Goal: Information Seeking & Learning: Learn about a topic

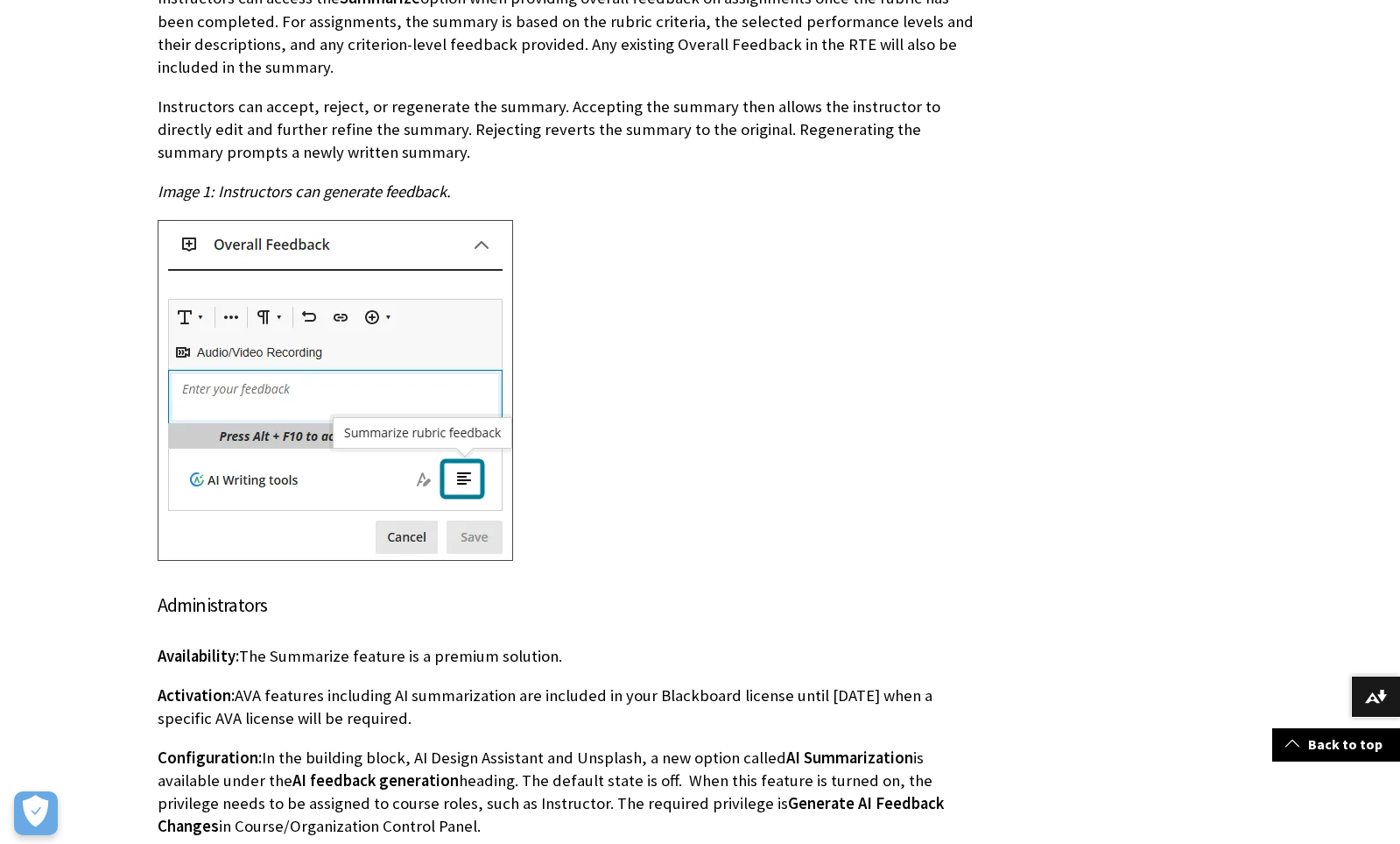
scroll to position [839, 0]
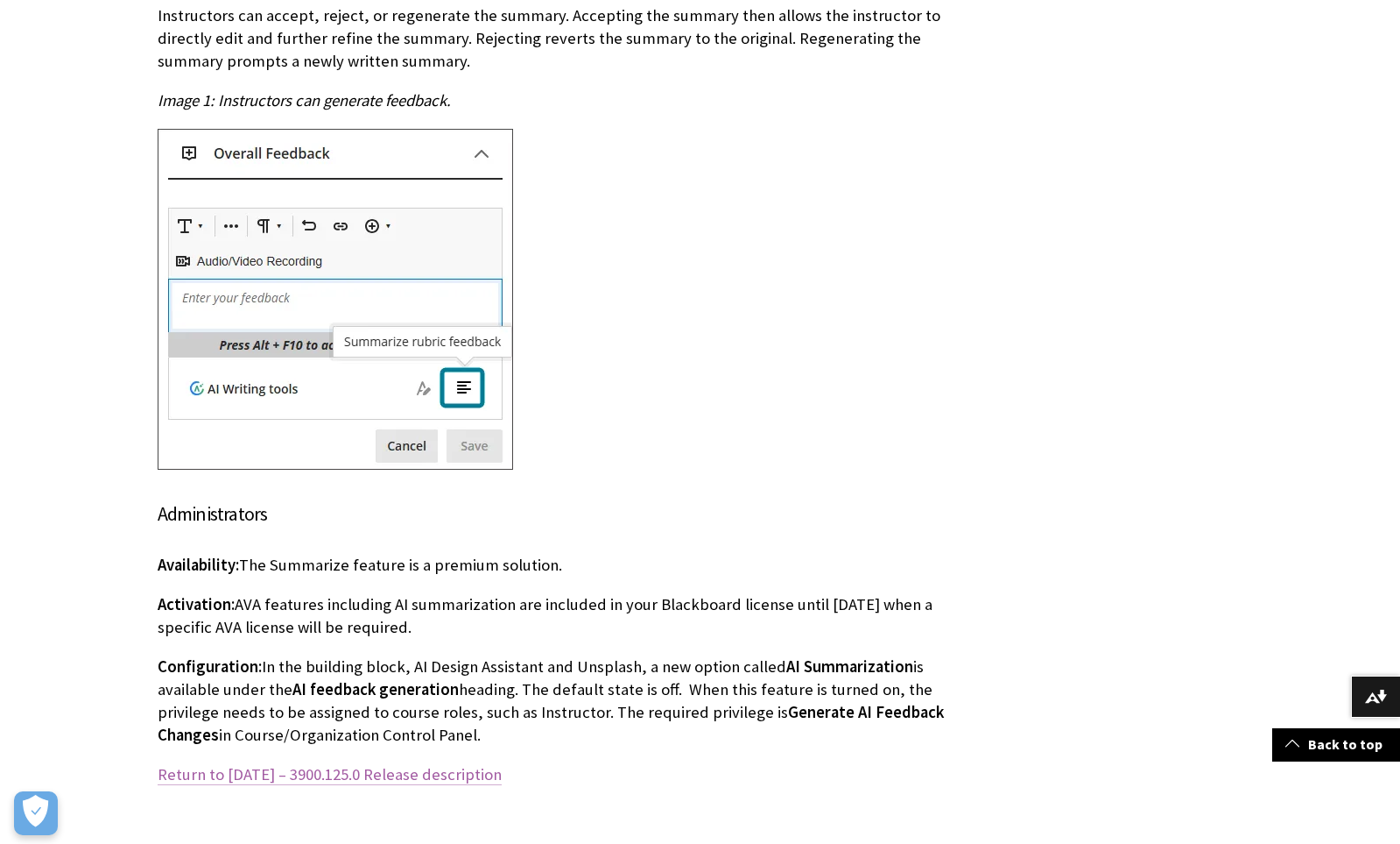
click at [502, 775] on link "Return to [DATE] – 3900.125.0 Release description" at bounding box center [330, 775] width 344 height 21
click at [309, 778] on link "Return to [DATE] – 3900.125.0 Release description" at bounding box center [330, 775] width 344 height 21
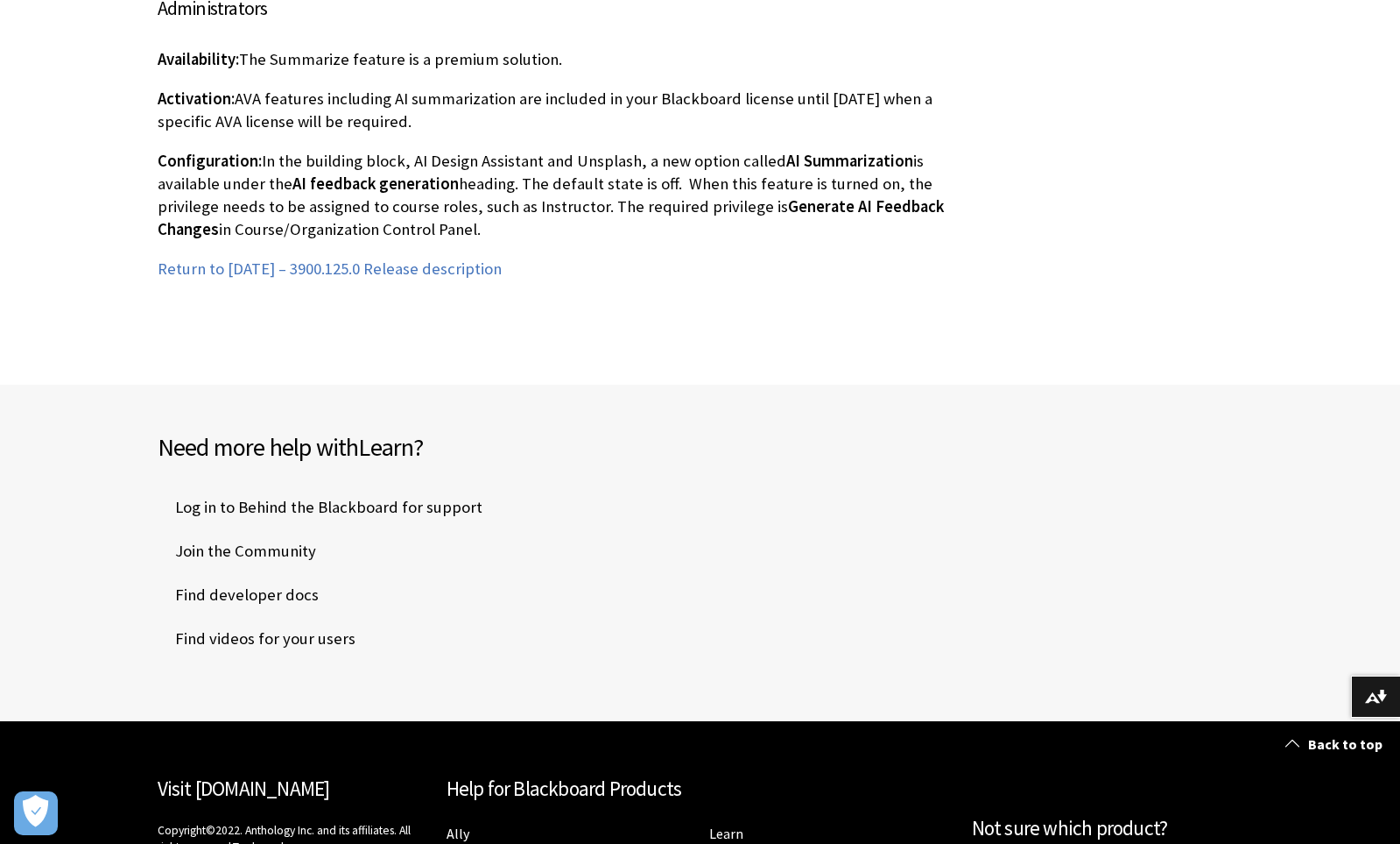
scroll to position [1040, 0]
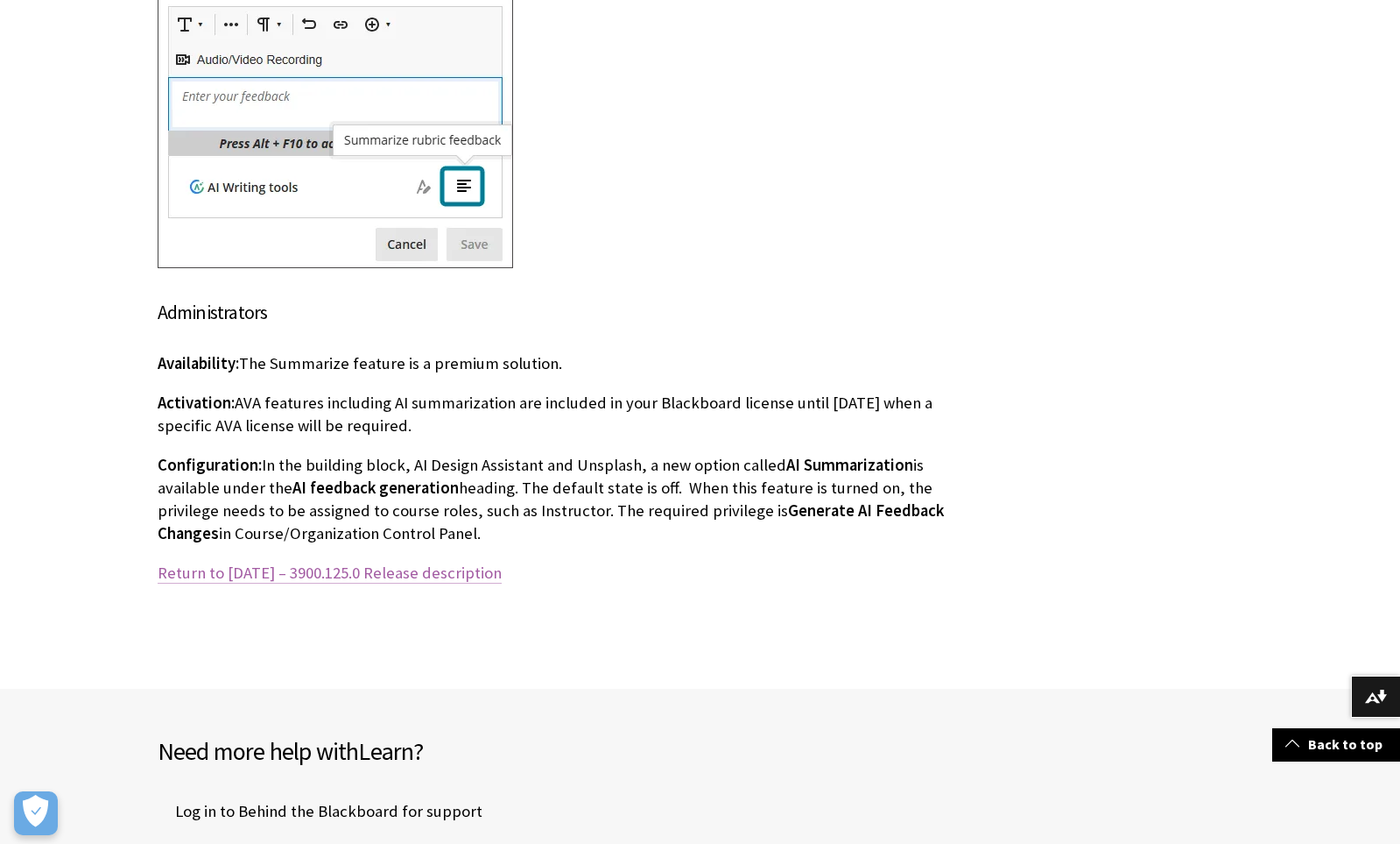
click at [412, 575] on link "Return to [DATE] – 3900.125.0 Release description" at bounding box center [330, 573] width 344 height 21
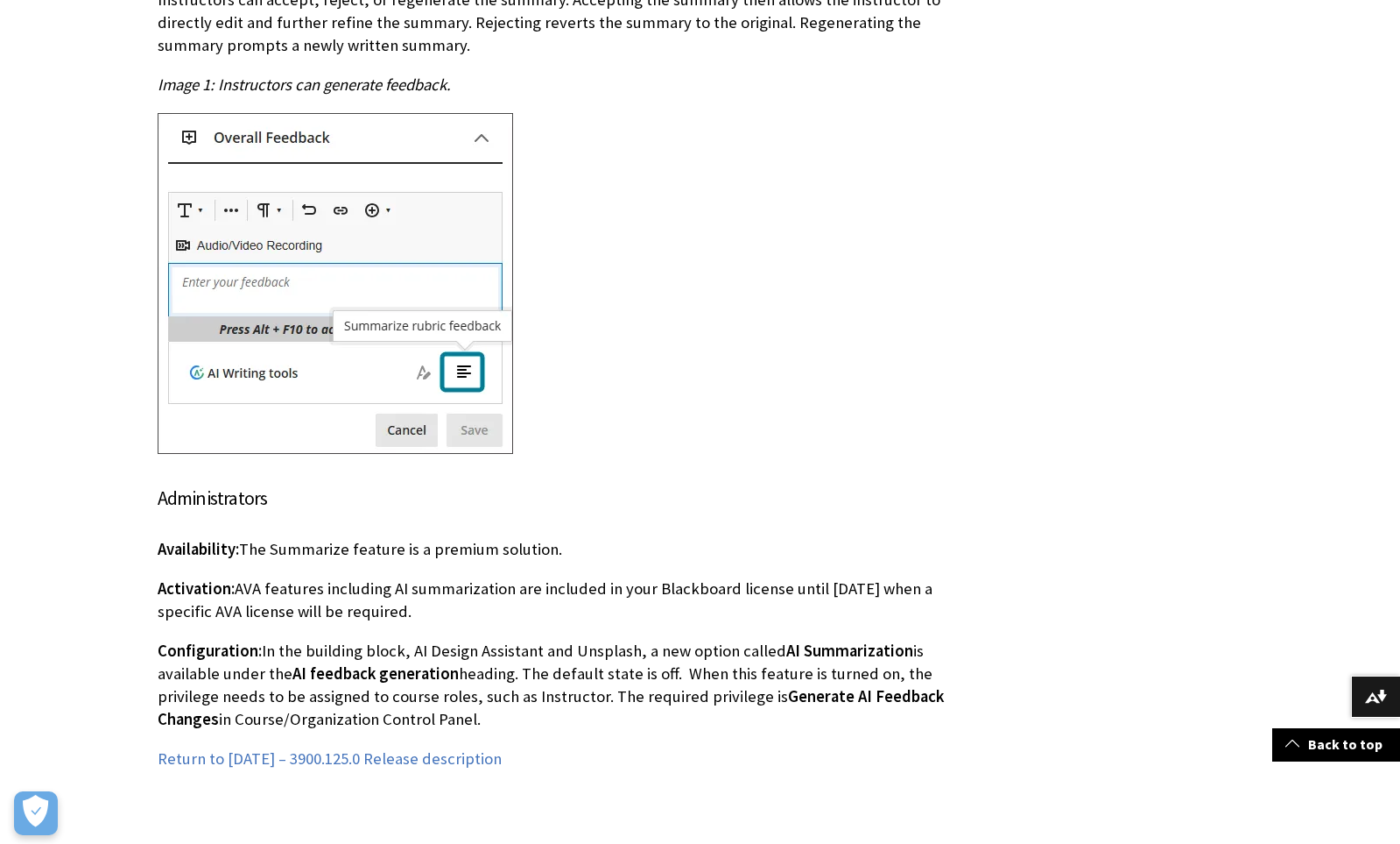
scroll to position [1431, 0]
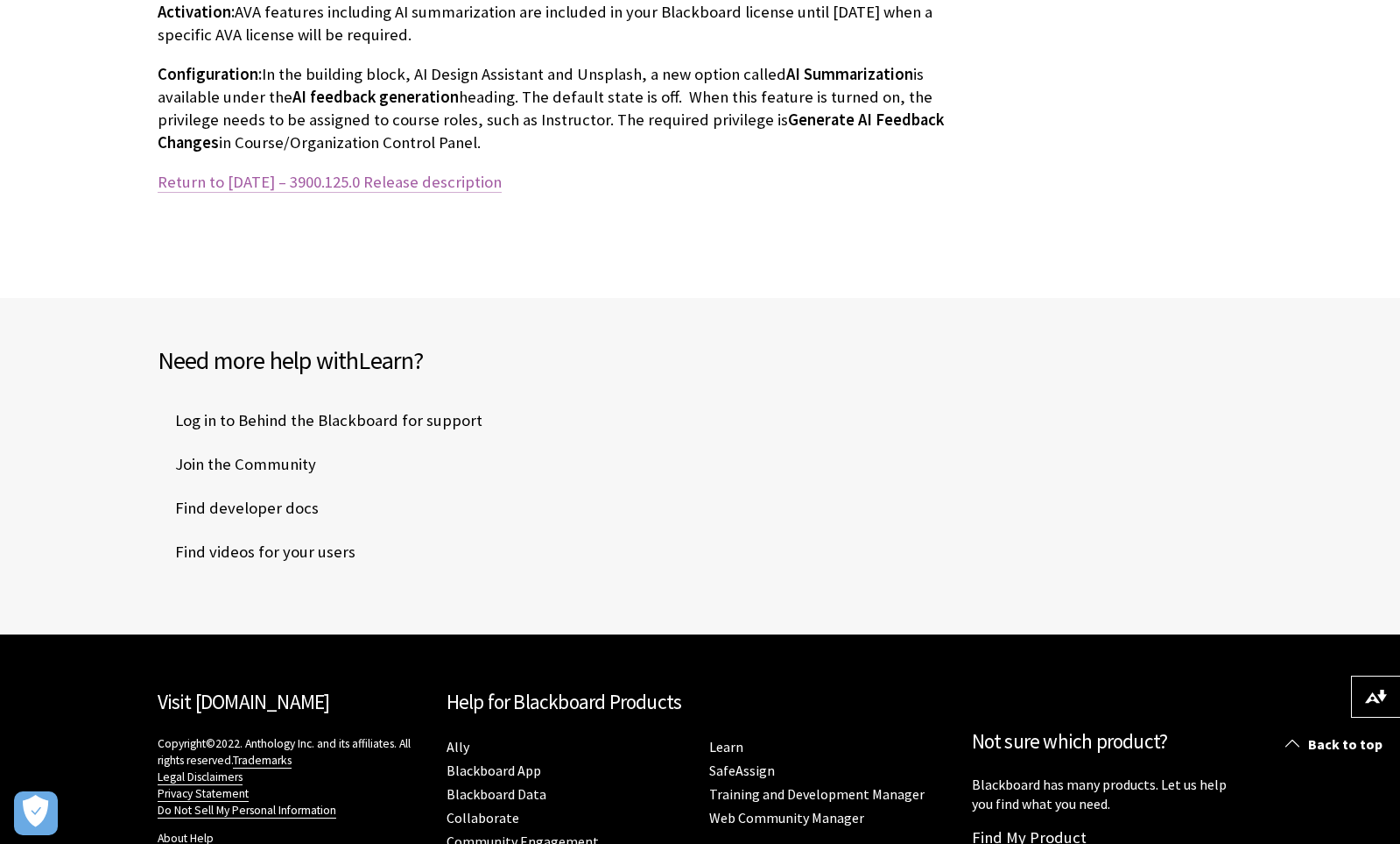
click at [265, 179] on link "Return to [DATE] – 3900.125.0 Release description" at bounding box center [330, 182] width 344 height 21
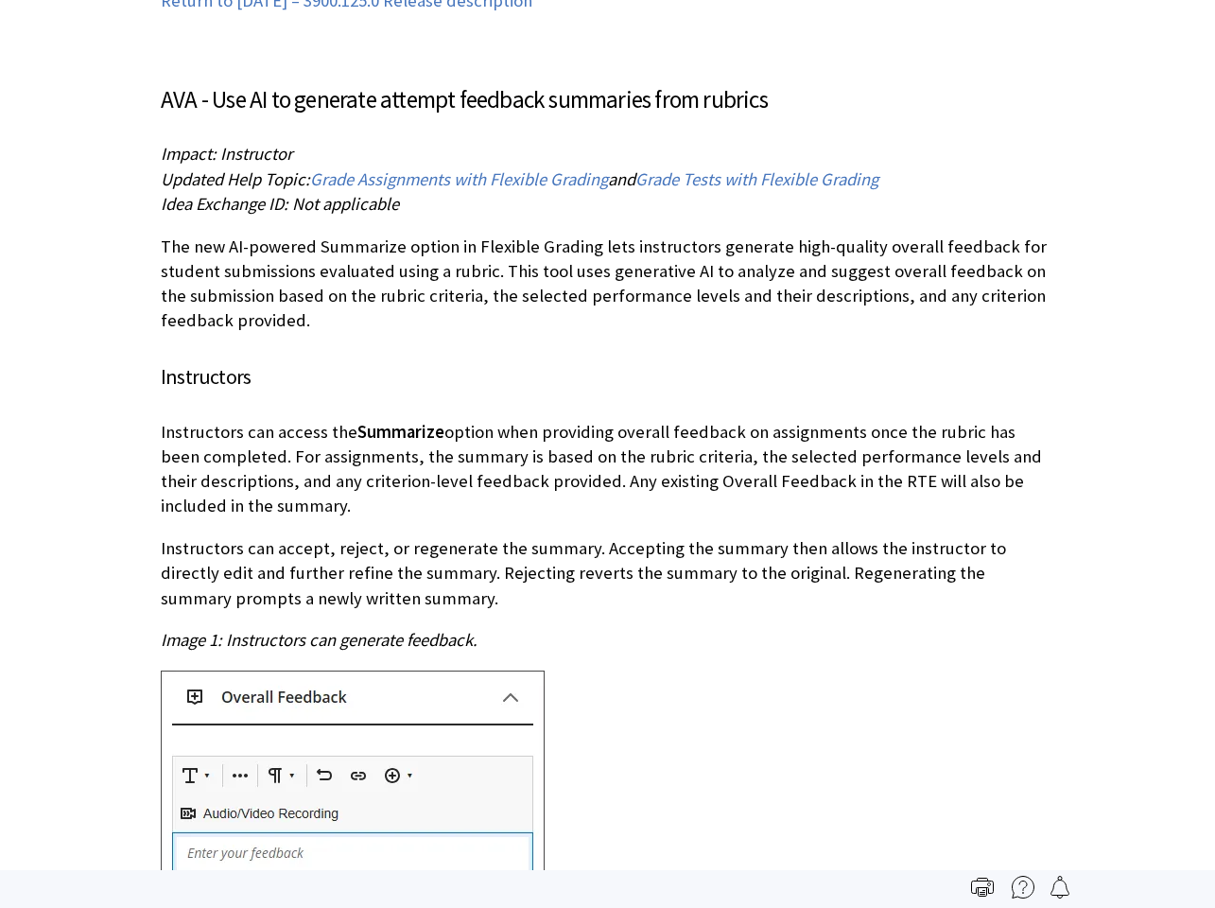
scroll to position [2069, 0]
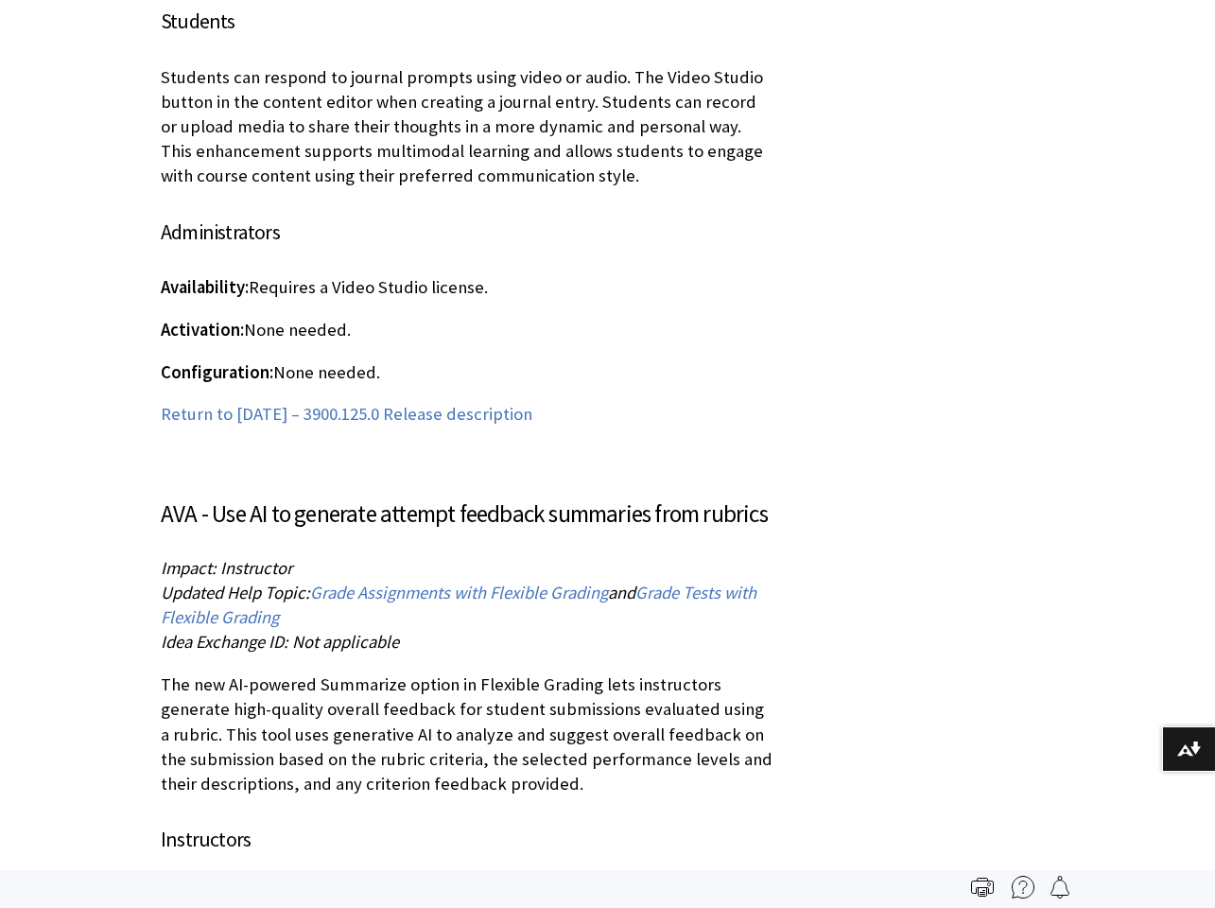
scroll to position [41435, 0]
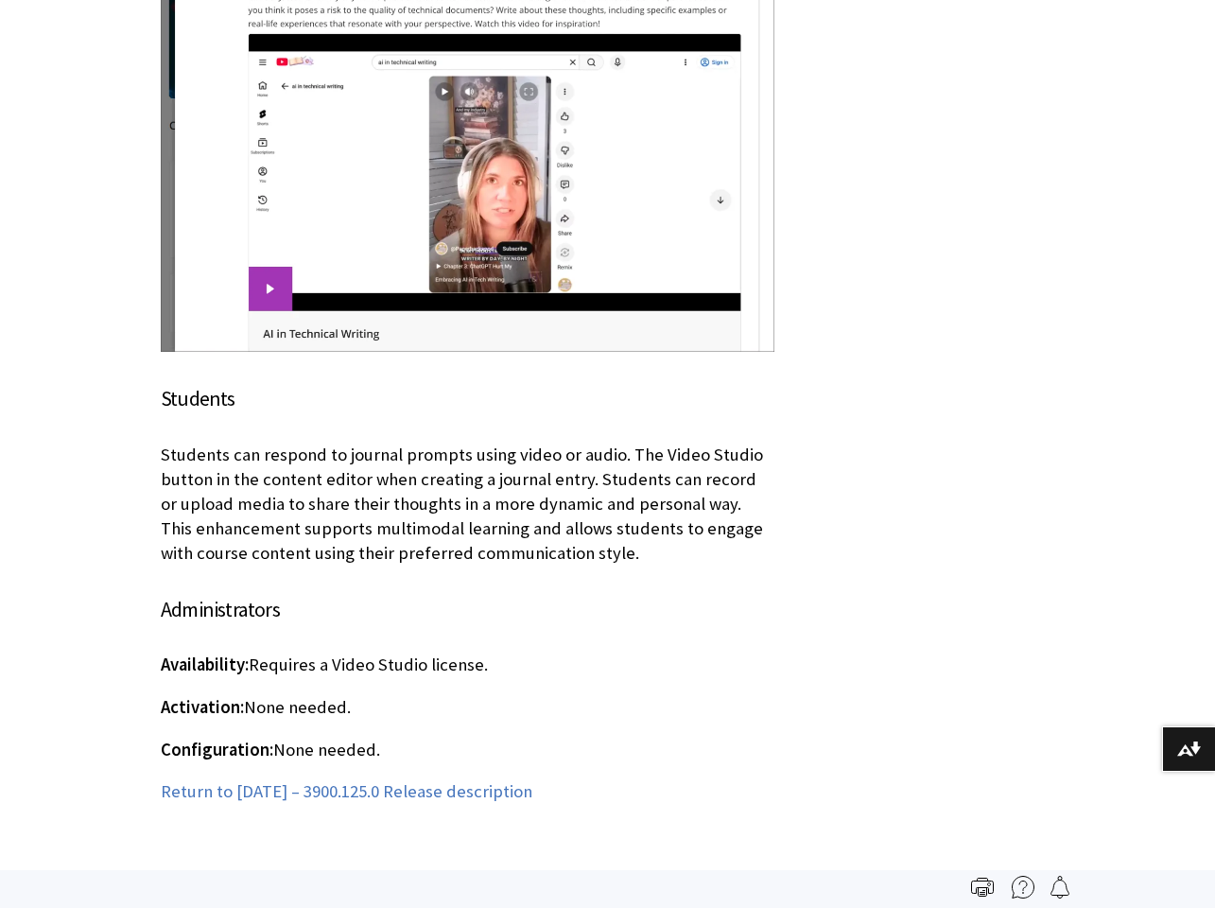
scroll to position [41159, 0]
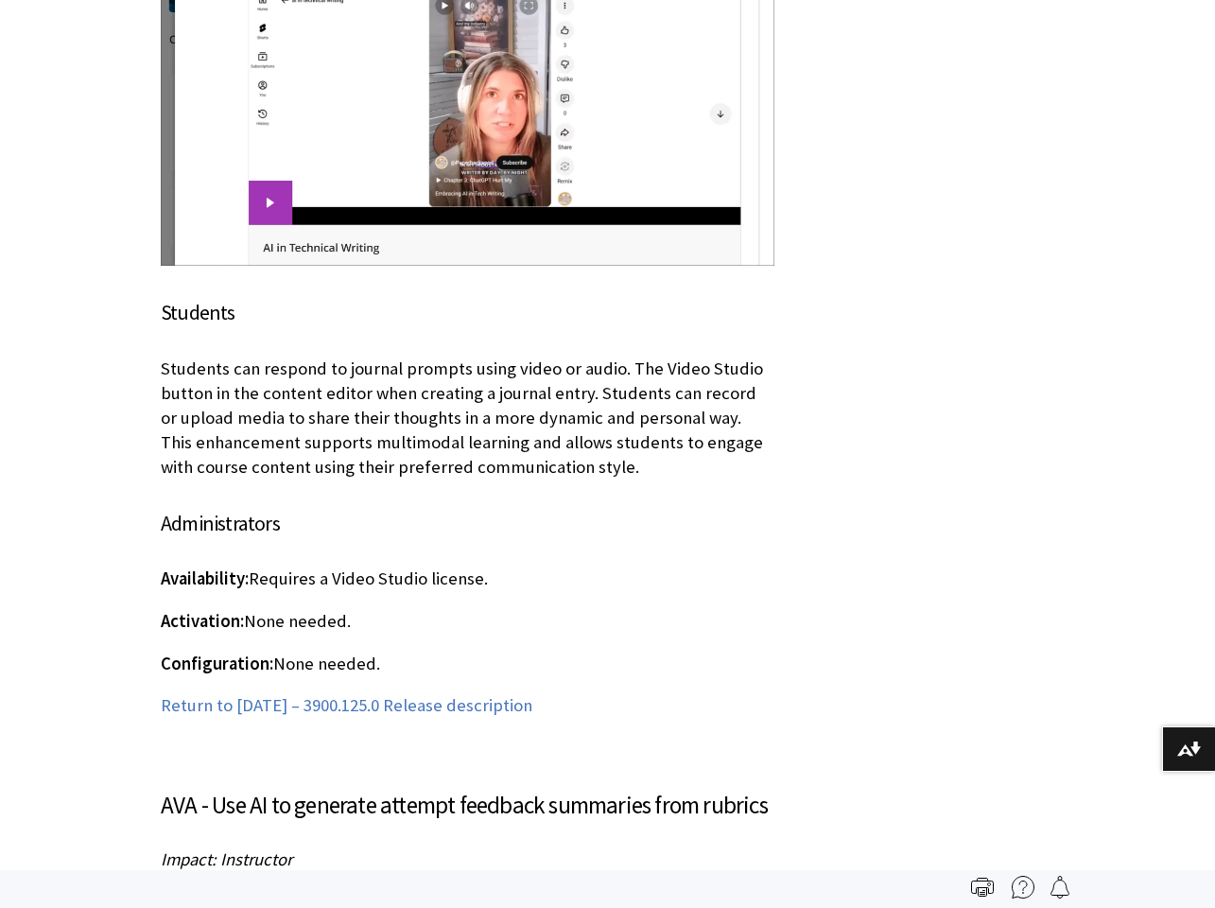
click at [436, 788] on h3 "AVA - Use AI to generate attempt feedback summaries from rubrics" at bounding box center [468, 806] width 614 height 36
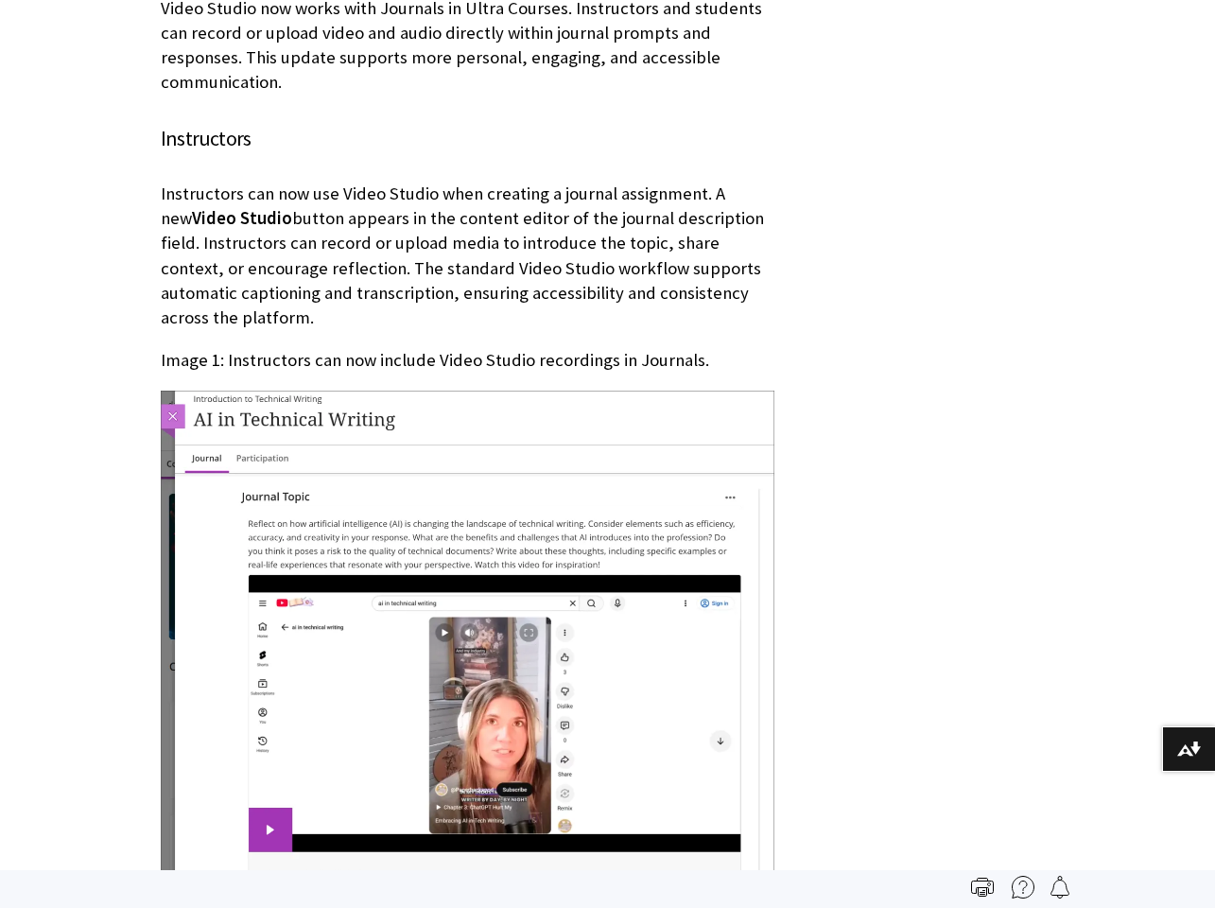
scroll to position [41071, 0]
